Goal: Communication & Community: Answer question/provide support

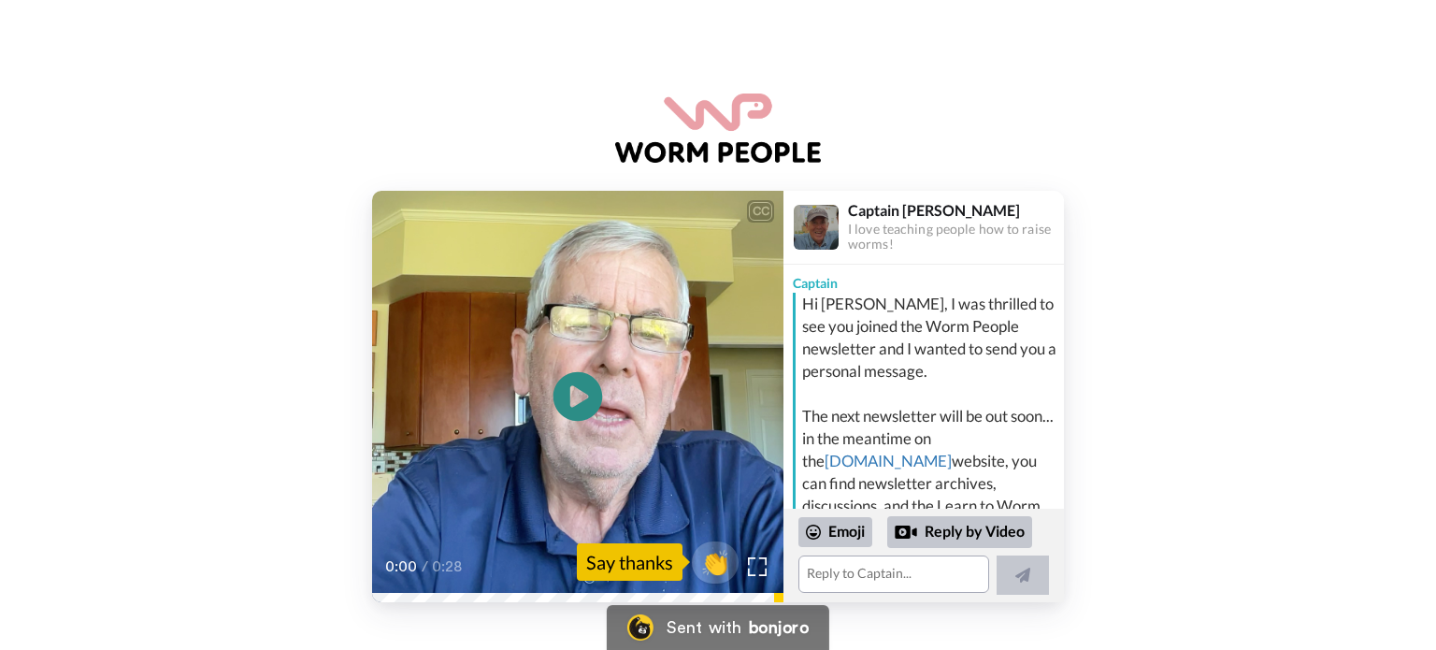
click at [571, 390] on icon "Play/Pause" at bounding box center [578, 396] width 50 height 89
click at [844, 577] on textarea at bounding box center [893, 573] width 191 height 37
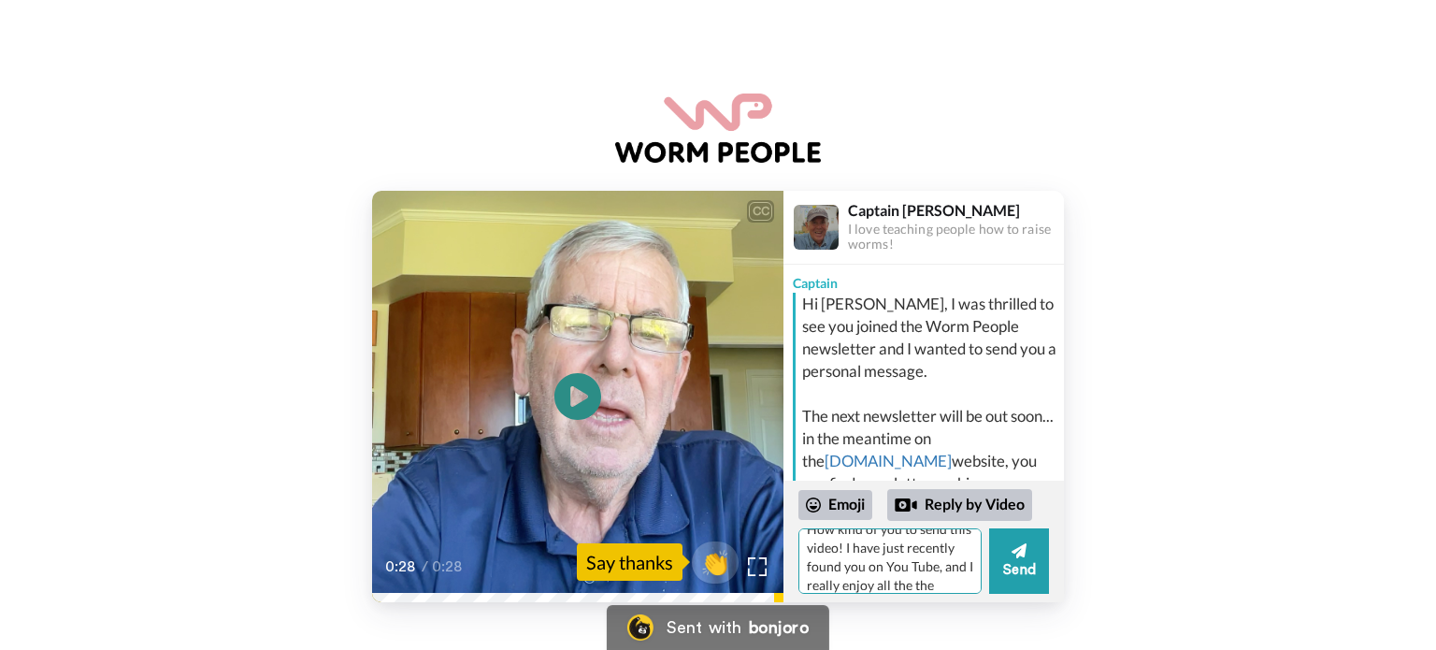
scroll to position [36, 0]
click at [842, 582] on textarea "How kind of you to send this video! I have just recently found you on You Tube,…" at bounding box center [889, 560] width 183 height 65
click at [843, 583] on textarea "How kind of you to send this video! I have just recently found you on You Tube,…" at bounding box center [889, 560] width 183 height 65
click at [824, 580] on textarea "How kind of you to send this video! I have just recently found you on You Tube,…" at bounding box center [889, 560] width 183 height 65
click at [952, 586] on textarea "How kind of you to send this video! I have just recently found you on You Tube,…" at bounding box center [889, 560] width 183 height 65
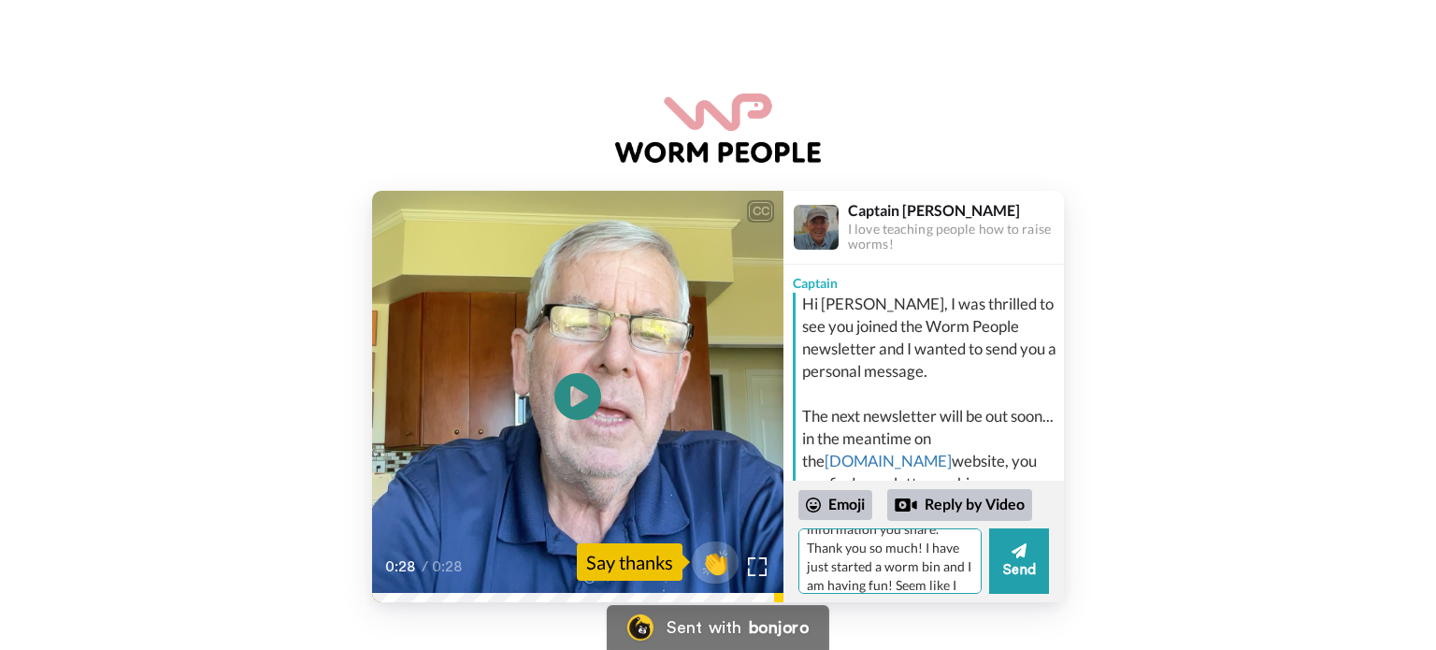
scroll to position [96, 0]
click at [939, 556] on textarea "How kind of you to send this video! I have just recently found you on You Tube,…" at bounding box center [889, 560] width 183 height 65
click at [929, 582] on textarea "How kind of you to send this video! I have just recently found you on You Tube,…" at bounding box center [889, 560] width 183 height 65
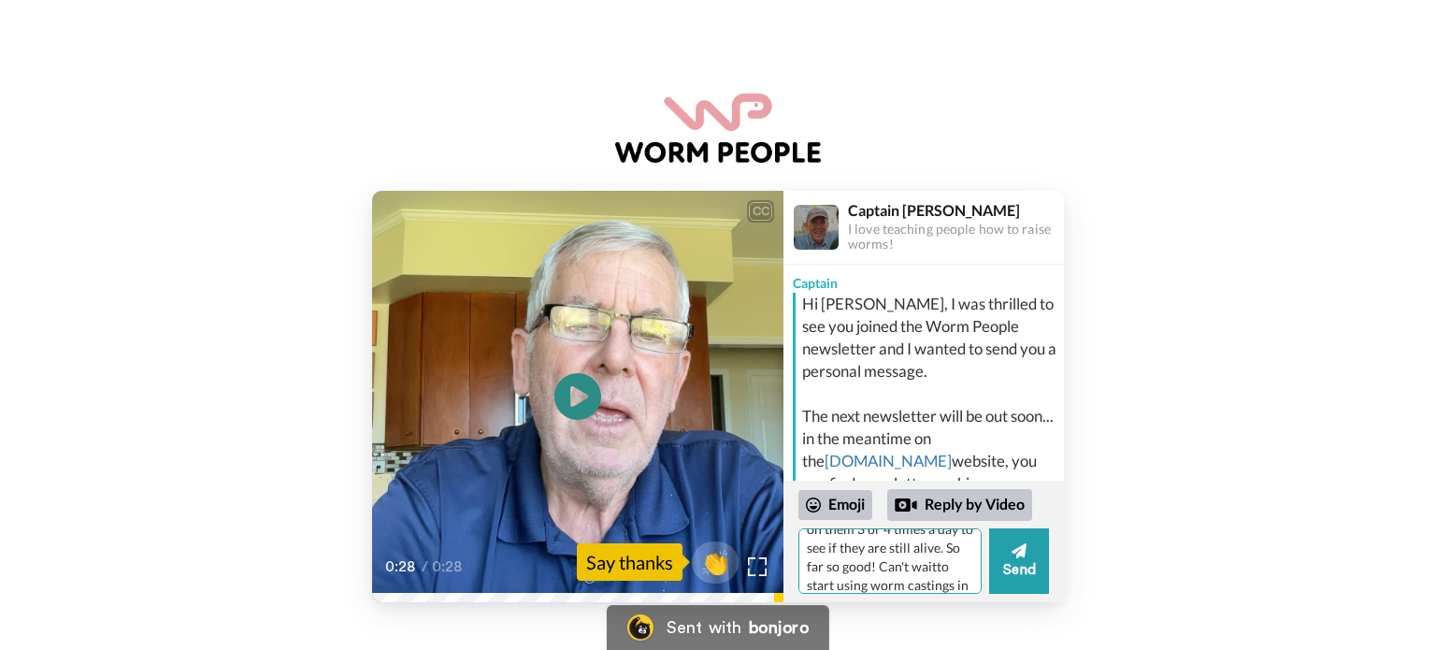
click at [829, 582] on textarea "How kind of you to send this video! I have just recently found you on You Tube,…" at bounding box center [889, 560] width 183 height 65
click at [931, 576] on textarea "How kind of you to send this video! I have just recently found you on You Tube,…" at bounding box center [889, 560] width 183 height 65
click at [808, 544] on textarea "How kind of you to send this video! I have just recently found you on You Tube,…" at bounding box center [889, 560] width 183 height 65
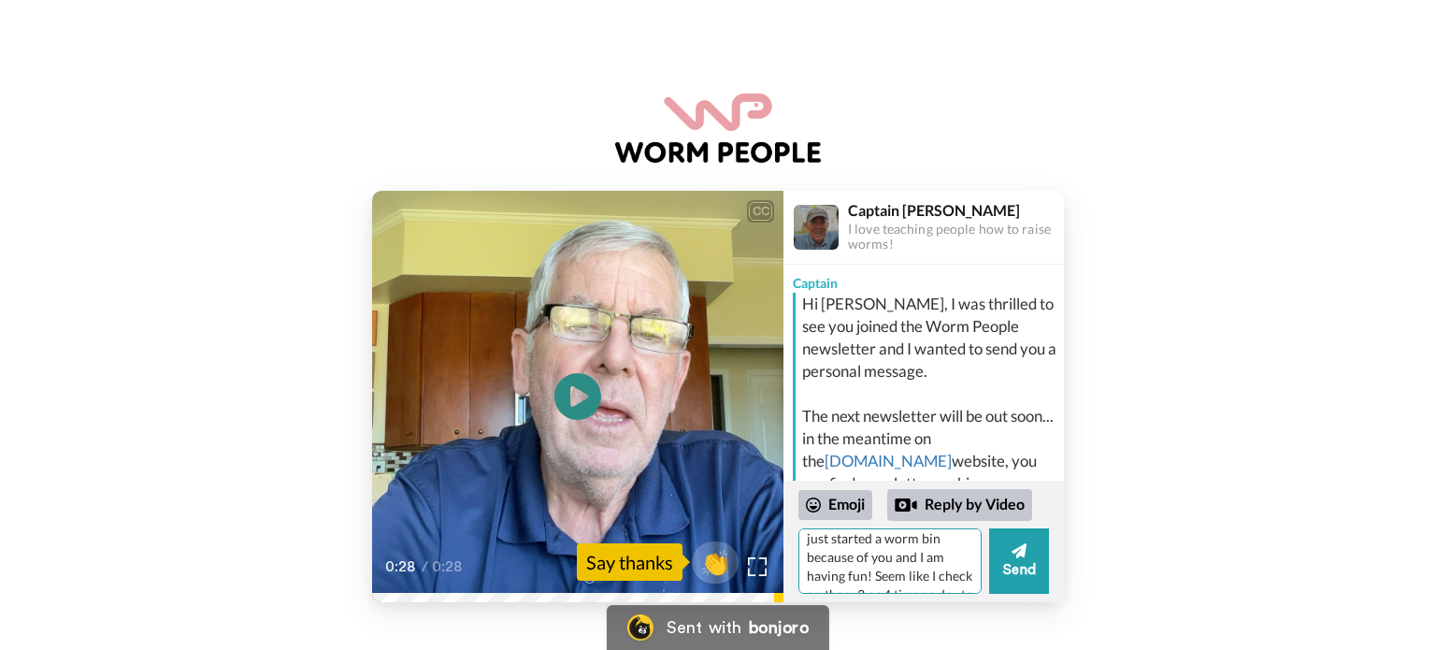
scroll to position [170, 0]
click at [845, 542] on textarea "Hello Captain [PERSON_NAME]! How kind of you to send this video! I have just re…" at bounding box center [889, 560] width 183 height 65
click at [953, 555] on textarea "Hello Captain [PERSON_NAME]! How kind of you to send this video! I have just re…" at bounding box center [889, 560] width 183 height 65
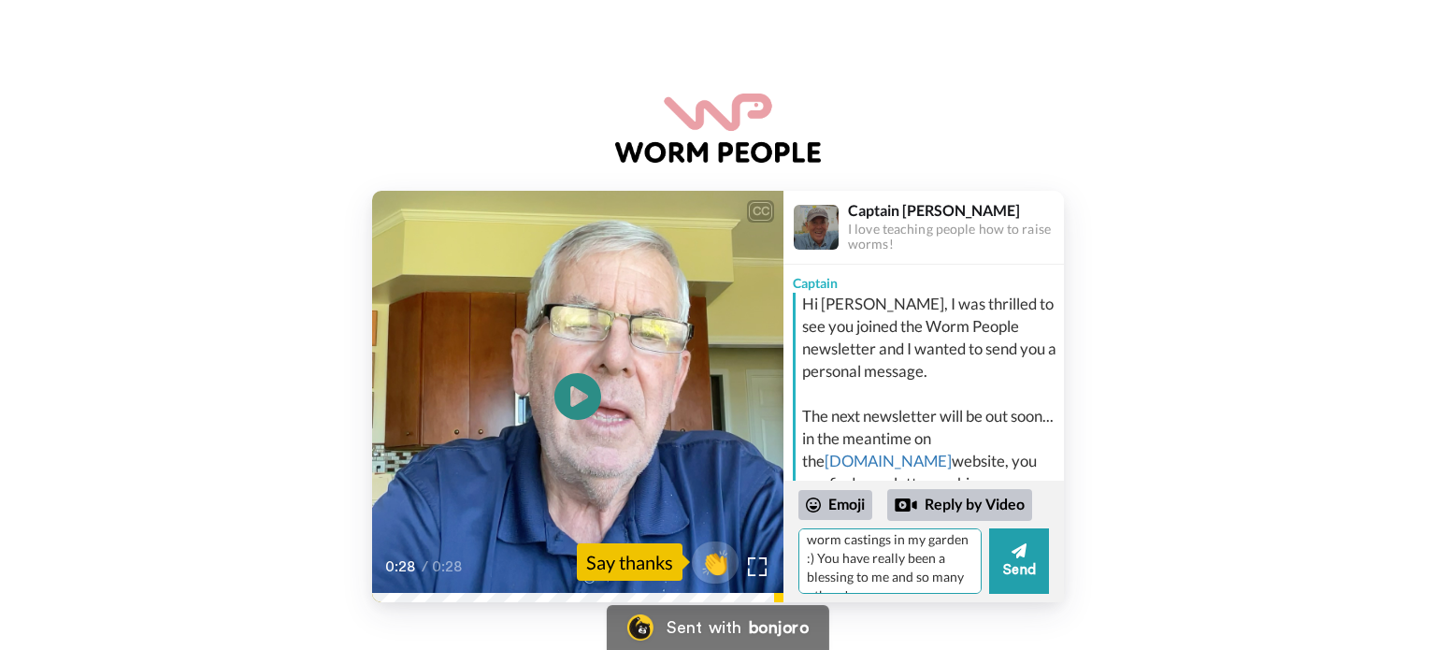
click at [909, 580] on textarea "Hello Captain [PERSON_NAME]! How kind of you to send this video! I have just re…" at bounding box center [889, 560] width 183 height 65
type textarea "Hello Captain [PERSON_NAME]! How kind of you to send this video! I have just re…"
click at [1019, 554] on icon at bounding box center [1018, 550] width 15 height 15
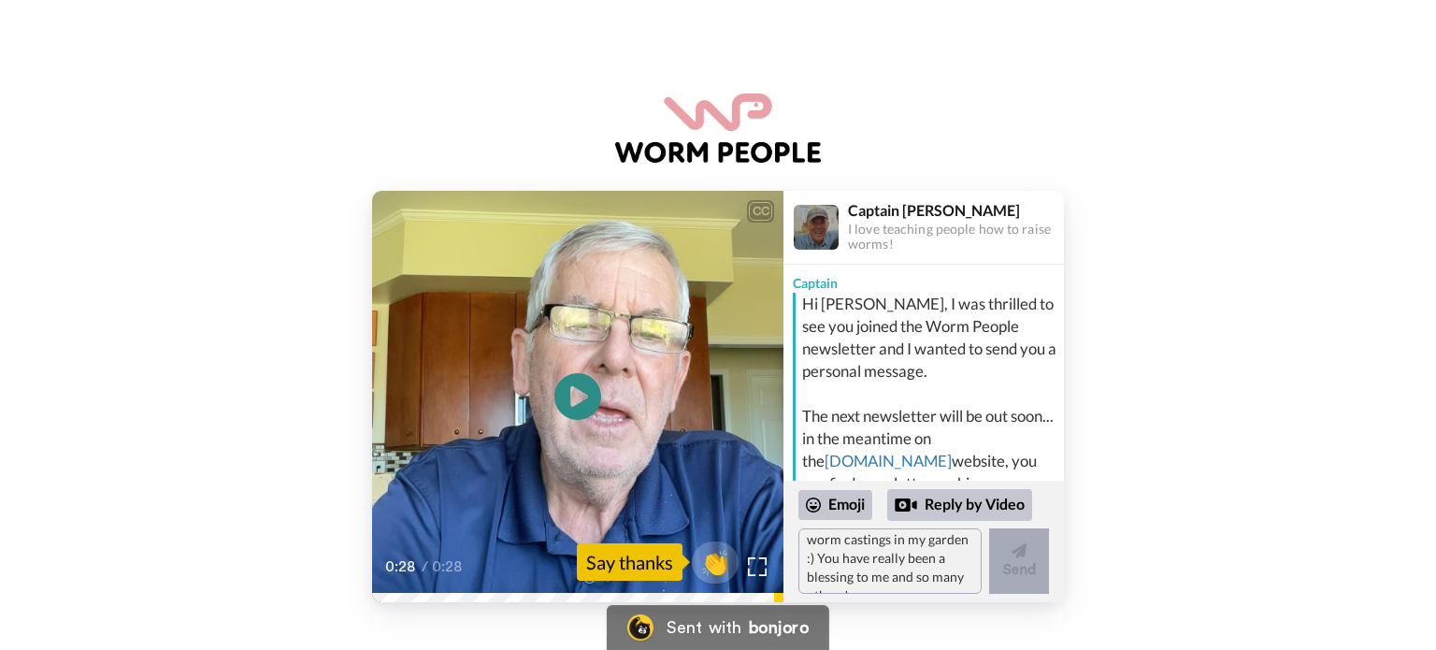
scroll to position [0, 0]
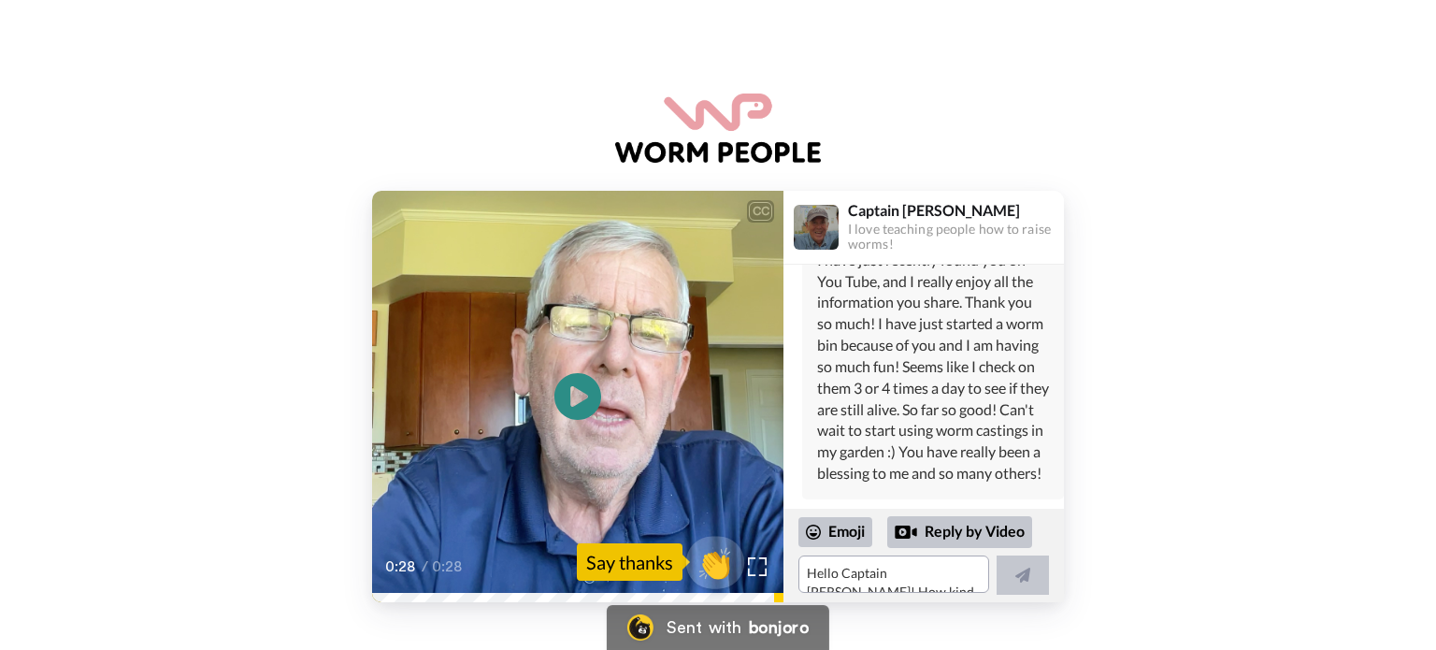
click at [710, 556] on span "👏" at bounding box center [715, 561] width 59 height 37
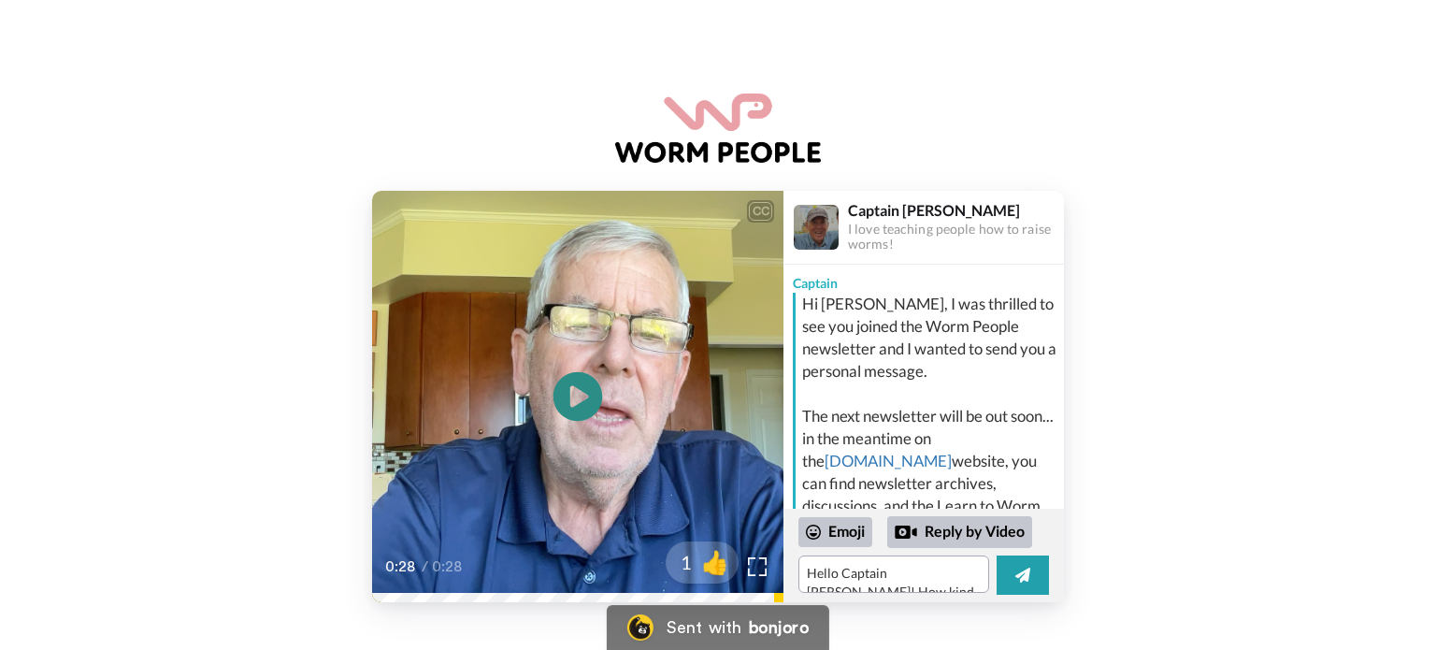
click at [587, 383] on icon at bounding box center [578, 397] width 50 height 50
click at [595, 382] on icon at bounding box center [578, 397] width 50 height 50
click at [572, 396] on icon "Play/Pause" at bounding box center [578, 396] width 50 height 89
